Goal: Navigation & Orientation: Find specific page/section

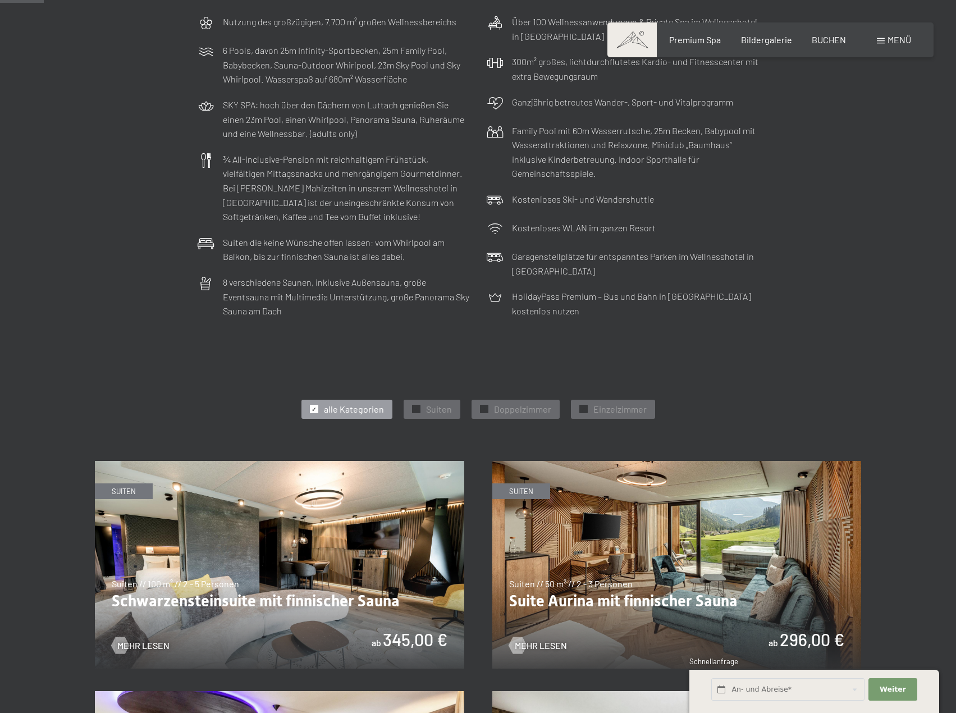
scroll to position [112, 0]
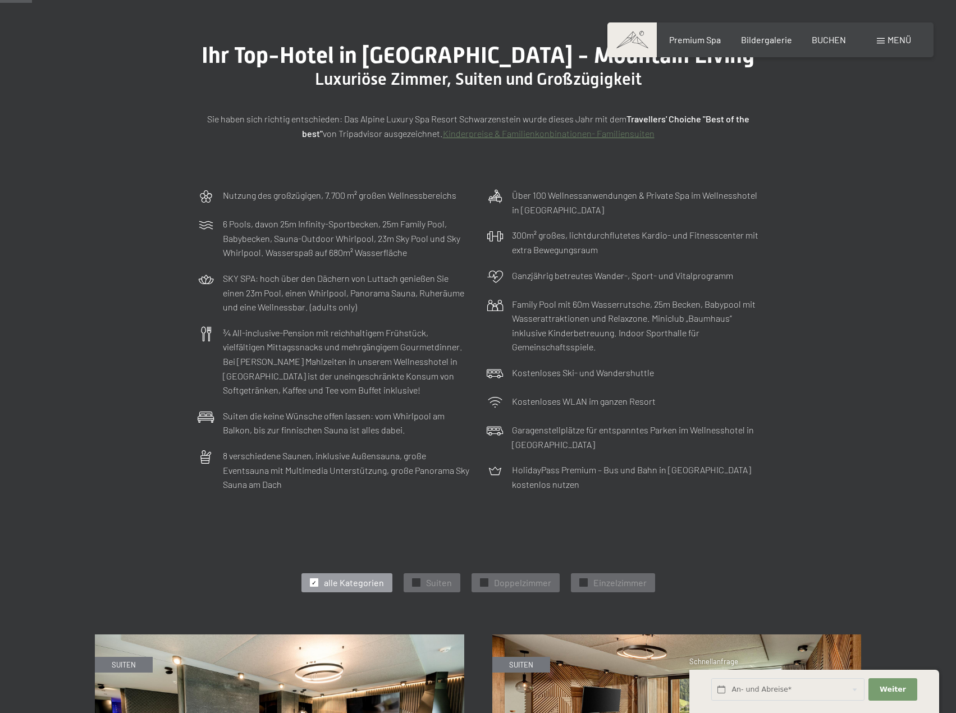
click at [647, 40] on span at bounding box center [631, 39] width 49 height 35
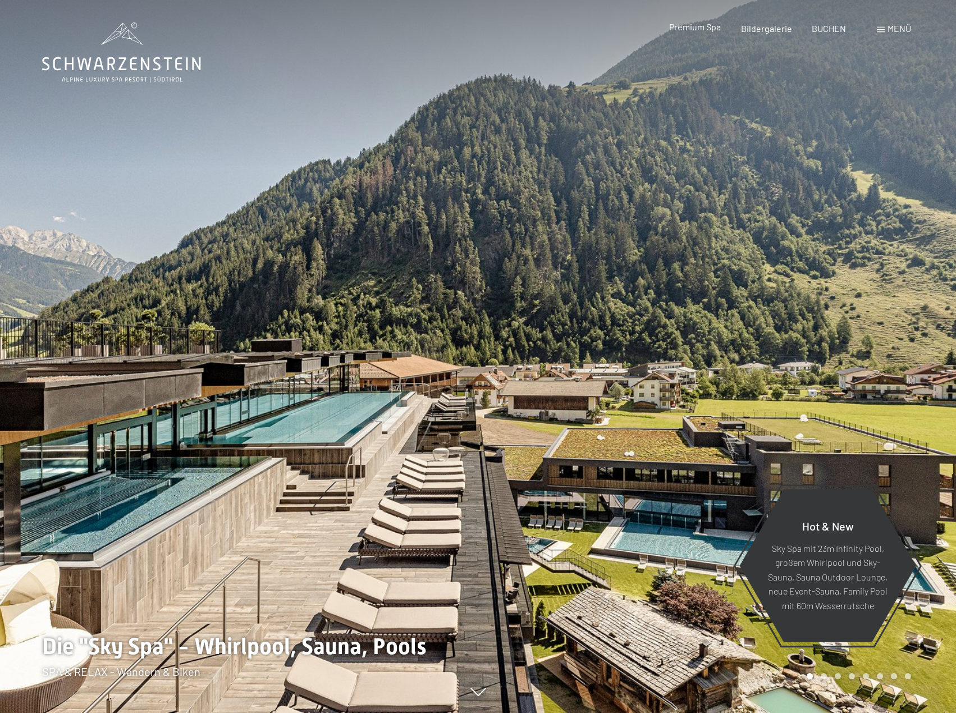
click at [716, 29] on span "Premium Spa" at bounding box center [695, 26] width 52 height 11
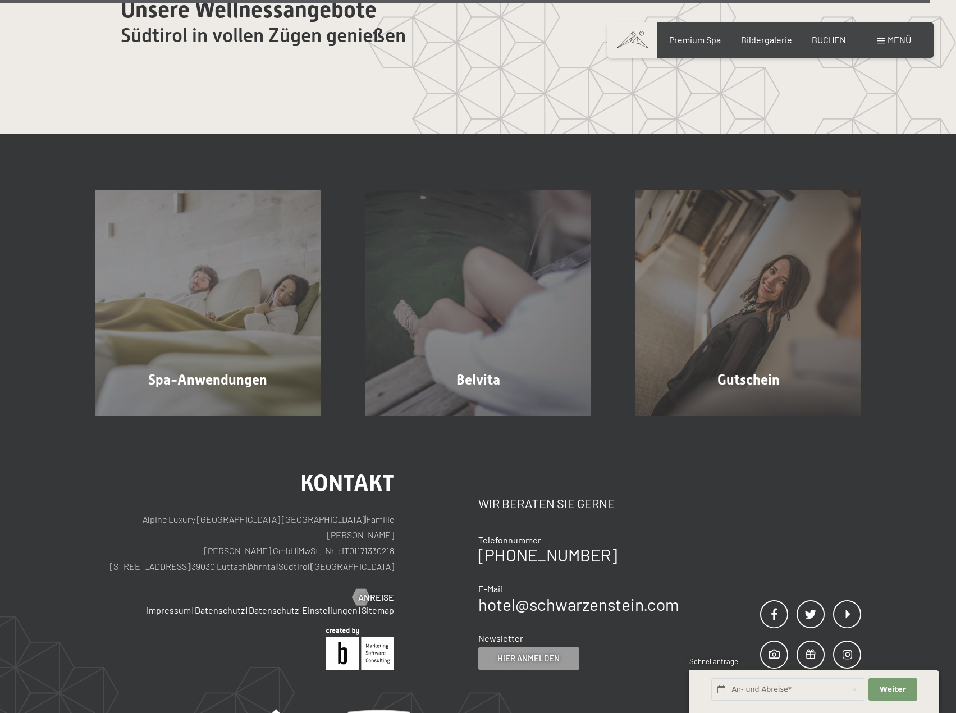
scroll to position [7186, 0]
